Goal: Task Accomplishment & Management: Manage account settings

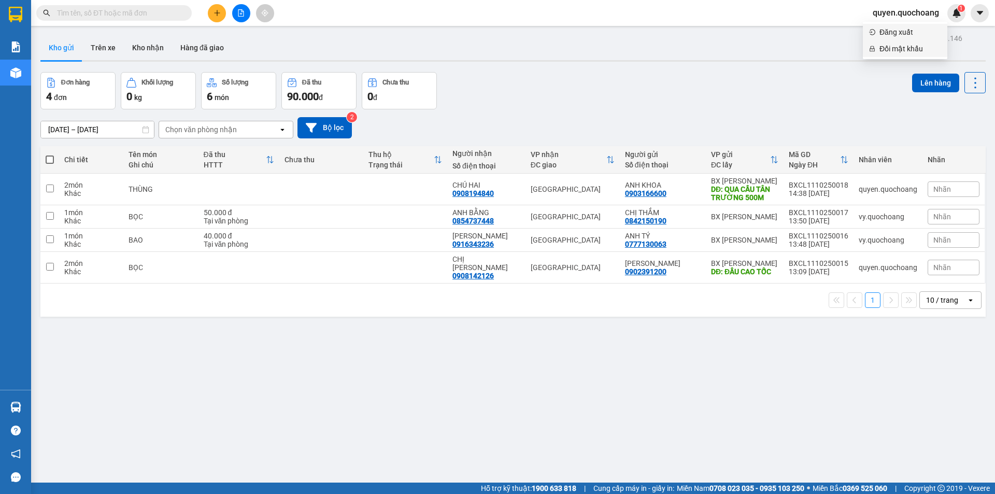
scroll to position [61, 0]
click at [916, 35] on span "Đăng xuất" at bounding box center [910, 31] width 62 height 11
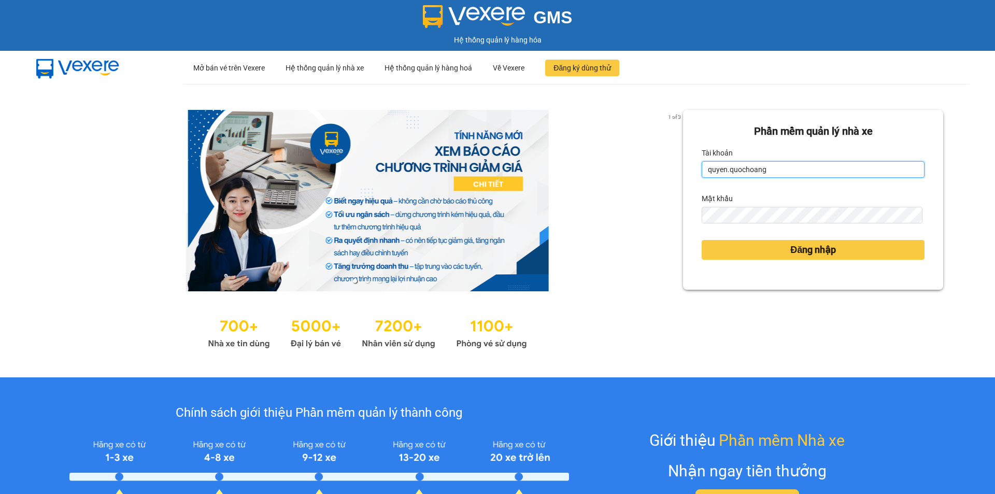
click at [835, 162] on input "quyen.quochoang" at bounding box center [813, 169] width 223 height 17
type input "linh.quochoang"
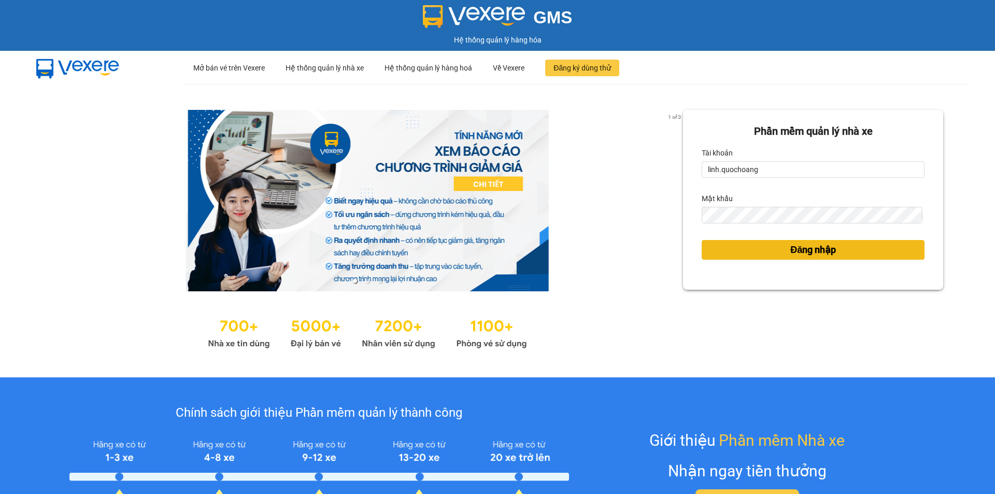
click at [816, 251] on span "Đăng nhập" at bounding box center [813, 250] width 46 height 15
